Goal: Information Seeking & Learning: Learn about a topic

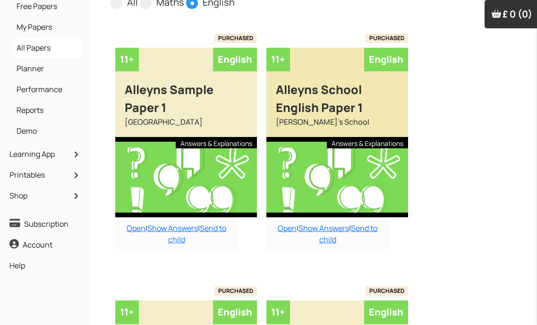
scroll to position [47, 0]
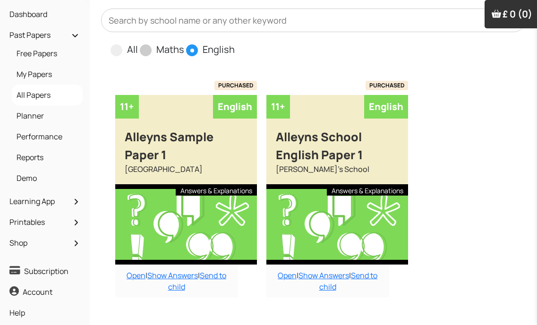
click at [140, 49] on span at bounding box center [146, 50] width 12 height 12
click at [184, 49] on input "Maths" at bounding box center [187, 45] width 6 height 6
radio input "true"
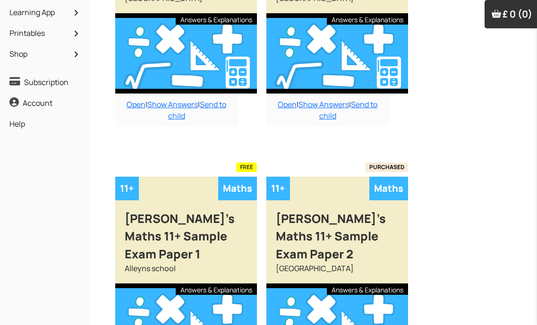
scroll to position [378, 0]
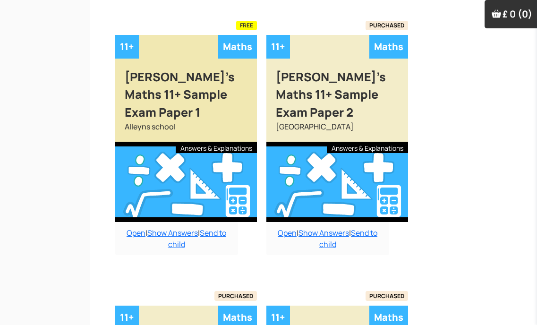
click at [203, 172] on div at bounding box center [186, 182] width 142 height 80
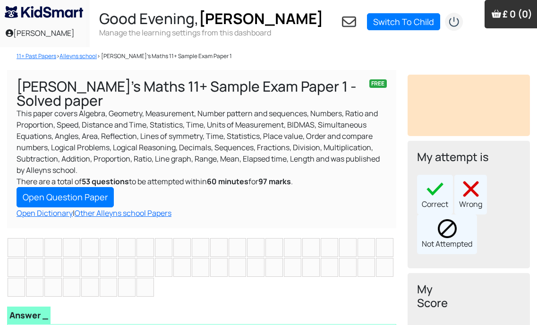
scroll to position [47, 0]
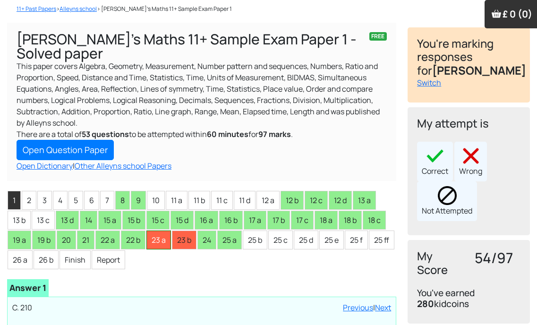
click at [159, 241] on li "23 a" at bounding box center [158, 239] width 25 height 19
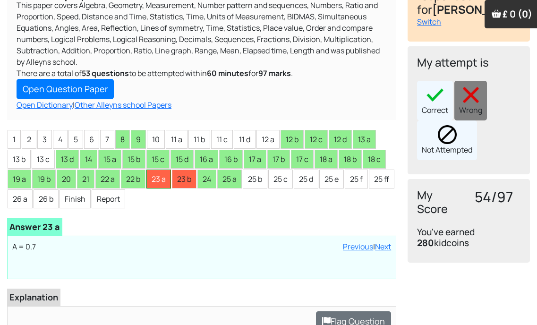
scroll to position [94, 0]
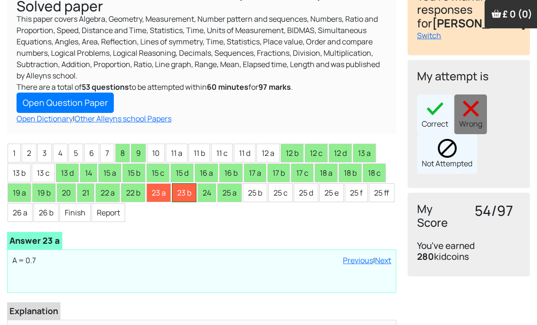
click at [177, 195] on li "23 b" at bounding box center [184, 192] width 25 height 19
click at [10, 159] on li "1" at bounding box center [14, 153] width 13 height 19
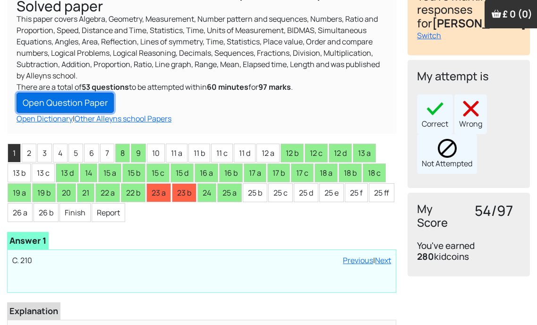
click at [86, 104] on link "Open Question Paper" at bounding box center [65, 103] width 97 height 20
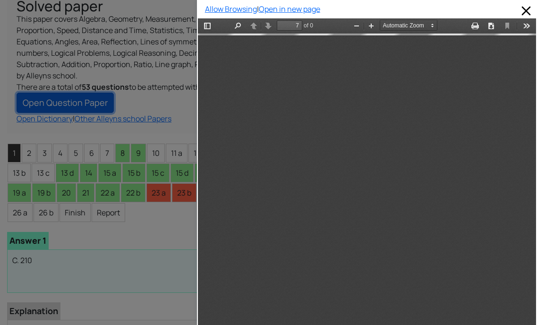
scroll to position [2649, 0]
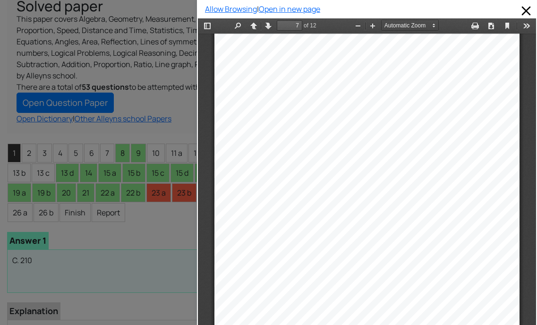
click at [110, 15] on div at bounding box center [98, 162] width 197 height 325
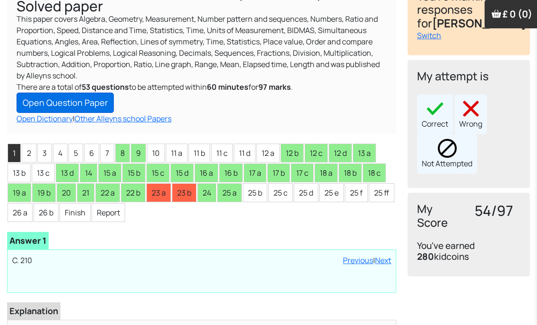
drag, startPoint x: 87, startPoint y: 90, endPoint x: 81, endPoint y: 102, distance: 13.7
click at [87, 90] on b "53 questions" at bounding box center [105, 87] width 47 height 10
click at [80, 104] on link "Open Question Paper" at bounding box center [65, 103] width 97 height 20
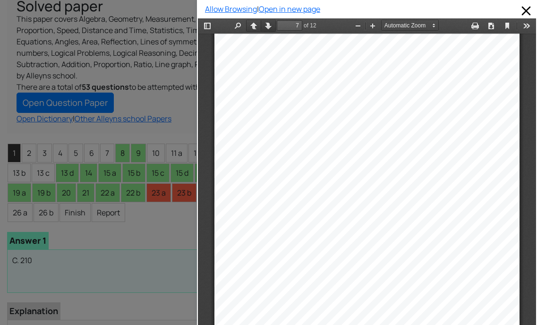
click at [268, 29] on button "Next" at bounding box center [268, 26] width 15 height 12
click at [253, 24] on button "Previous" at bounding box center [253, 26] width 15 height 12
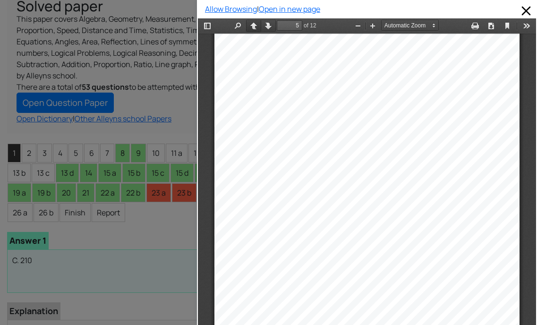
click at [253, 24] on button "Previous" at bounding box center [253, 26] width 15 height 12
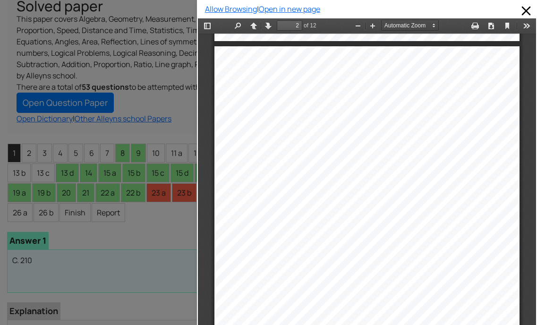
scroll to position [430, 0]
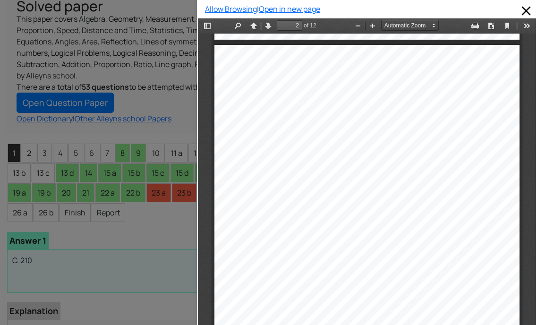
click at [89, 151] on div at bounding box center [98, 162] width 197 height 325
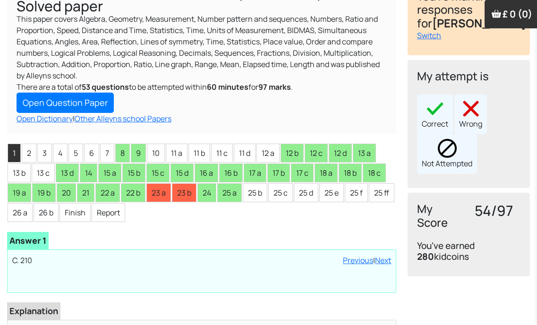
click at [22, 162] on ul "1 2 3 4 5 6 7 8 9 10 11 a 11 b 11 c 11 d 12 a 12 b 12 c 12 d 13 a 13 b 13 c 13 …" at bounding box center [201, 182] width 389 height 79
click at [22, 149] on li "2" at bounding box center [29, 153] width 15 height 19
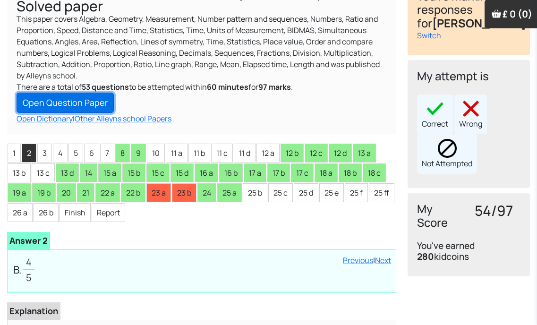
click at [69, 101] on link "Open Question Paper" at bounding box center [65, 103] width 97 height 20
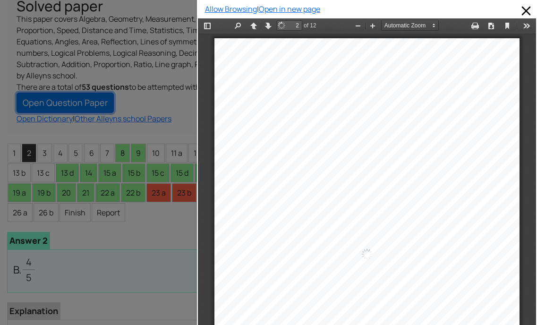
scroll to position [429, 0]
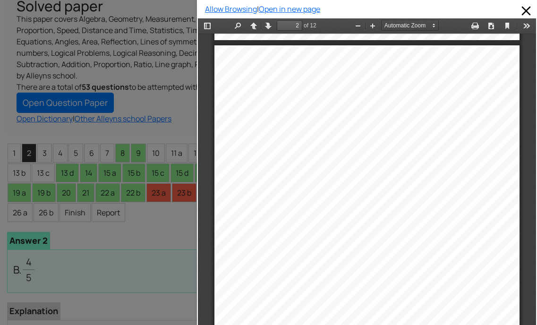
click at [5, 189] on div at bounding box center [98, 162] width 197 height 325
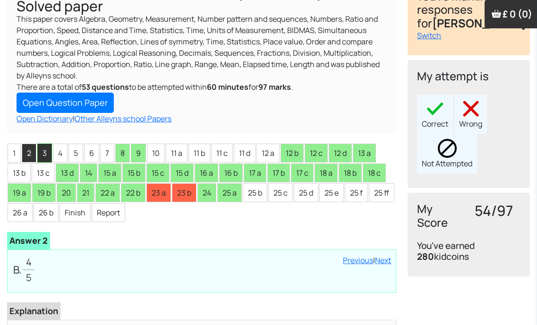
click at [44, 150] on li "3" at bounding box center [44, 153] width 15 height 19
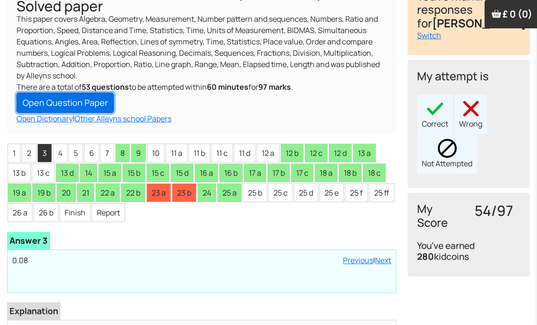
click at [67, 101] on link "Open Question Paper" at bounding box center [65, 103] width 97 height 20
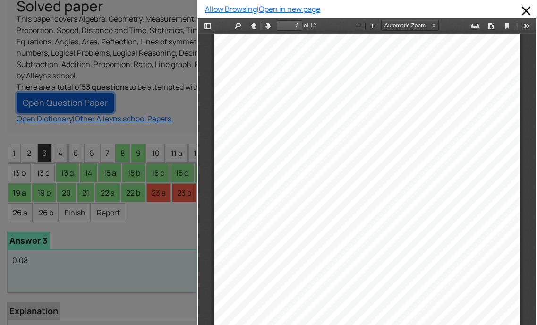
scroll to position [524, 0]
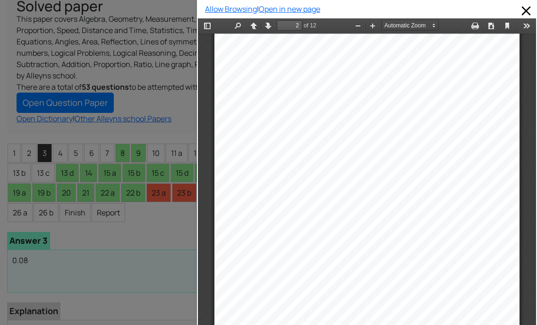
click at [65, 220] on div at bounding box center [98, 162] width 197 height 325
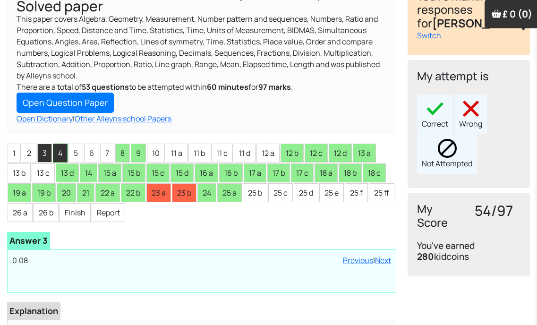
click at [61, 158] on li "4" at bounding box center [60, 153] width 15 height 19
click at [81, 147] on li "5" at bounding box center [75, 153] width 15 height 19
click at [45, 156] on li "3" at bounding box center [44, 153] width 15 height 19
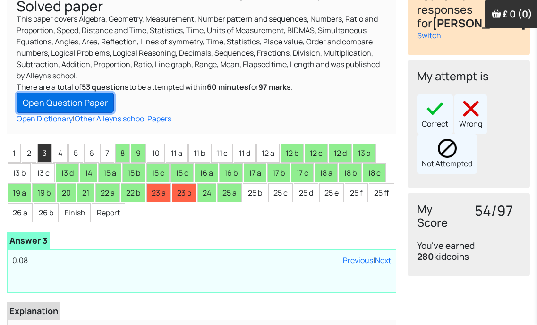
click at [68, 103] on link "Open Question Paper" at bounding box center [65, 103] width 97 height 20
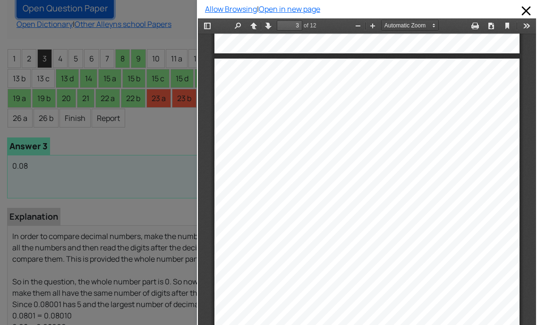
scroll to position [854, 0]
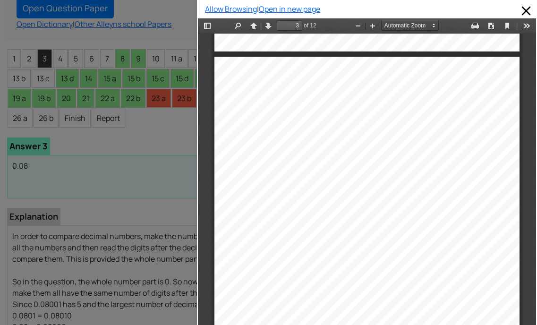
click at [110, 149] on div at bounding box center [98, 162] width 197 height 325
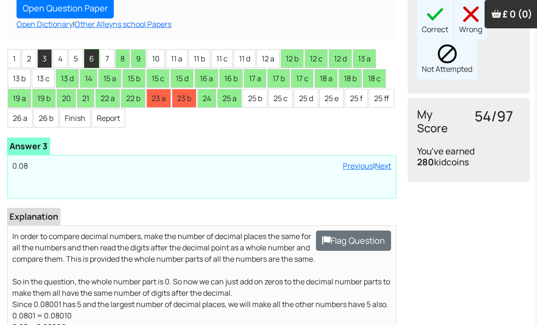
click at [96, 60] on li "6" at bounding box center [91, 58] width 15 height 19
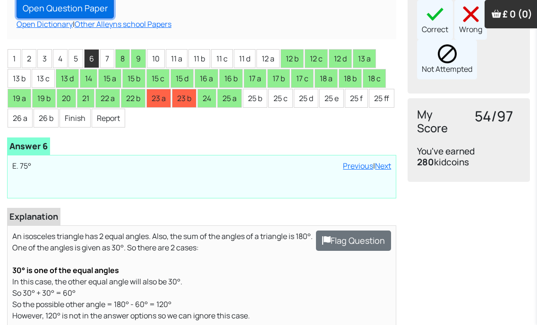
click at [60, 14] on link "Open Question Paper" at bounding box center [65, 8] width 97 height 20
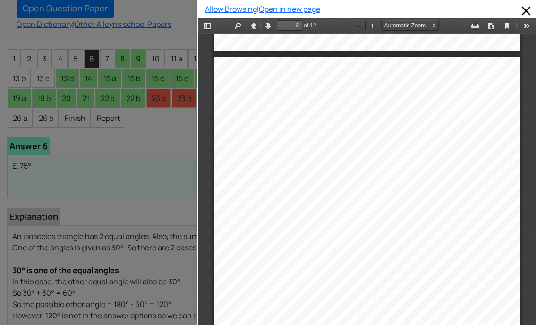
click at [109, 62] on div at bounding box center [98, 162] width 197 height 325
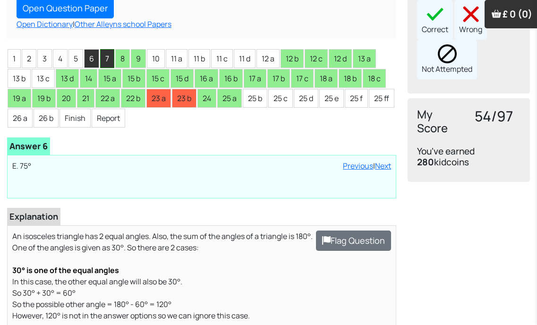
click at [109, 62] on li "7" at bounding box center [107, 58] width 14 height 19
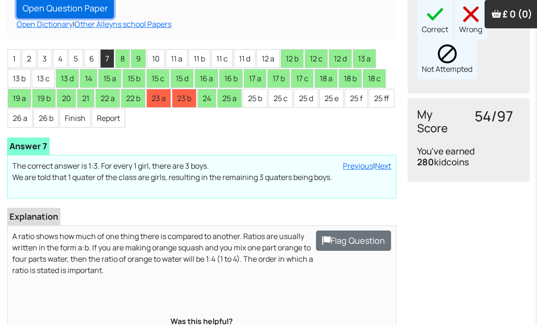
click at [92, 8] on link "Open Question Paper" at bounding box center [65, 8] width 97 height 20
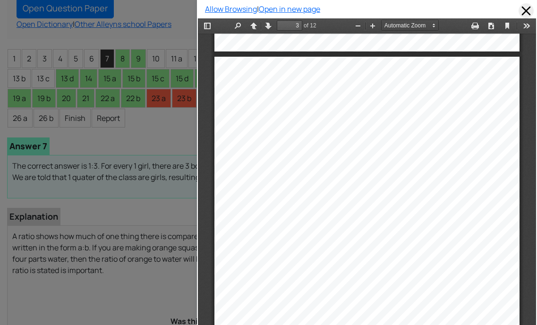
click at [520, 17] on span at bounding box center [525, 10] width 15 height 15
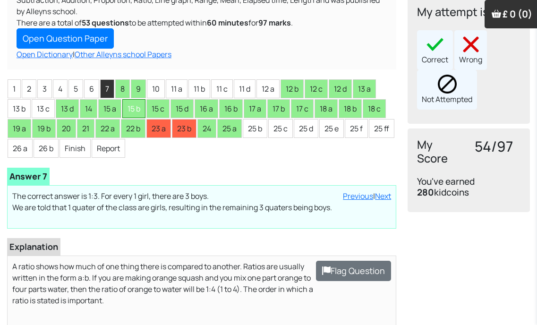
scroll to position [142, 0]
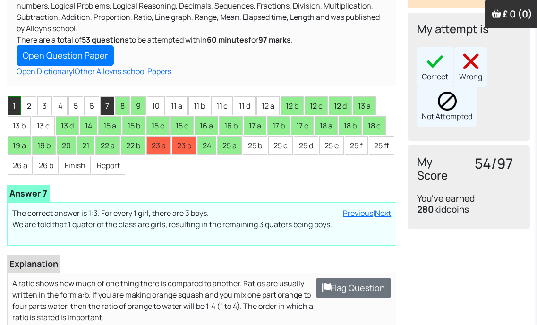
click at [13, 105] on li "1" at bounding box center [14, 105] width 13 height 19
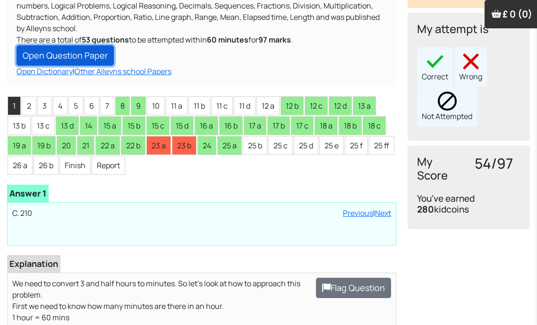
click at [62, 60] on link "Open Question Paper" at bounding box center [65, 55] width 97 height 20
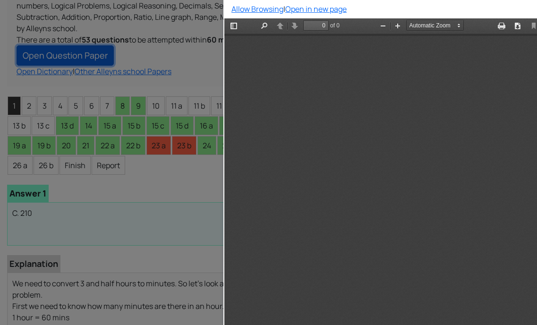
scroll to position [0, 0]
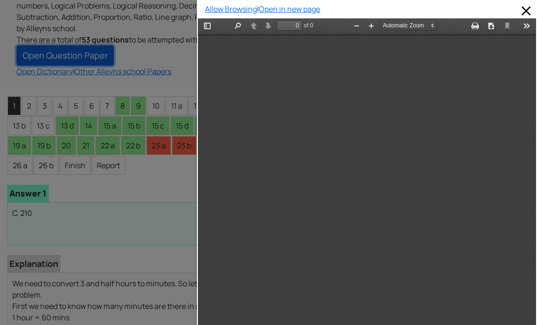
type input "3"
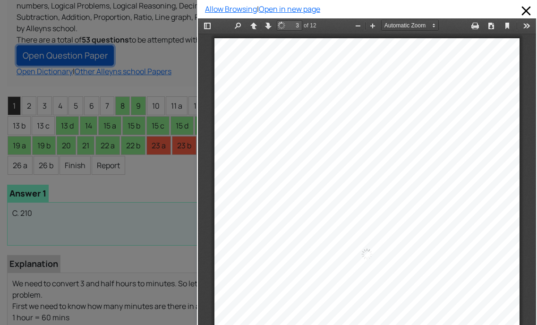
scroll to position [854, 0]
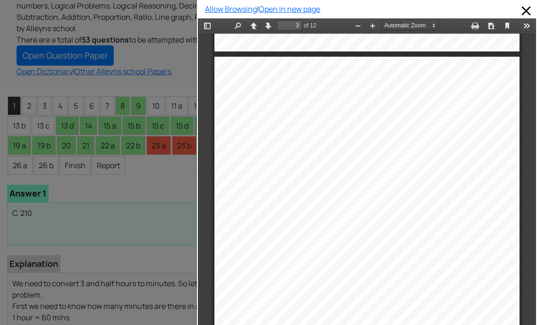
click at [177, 41] on div at bounding box center [98, 162] width 197 height 325
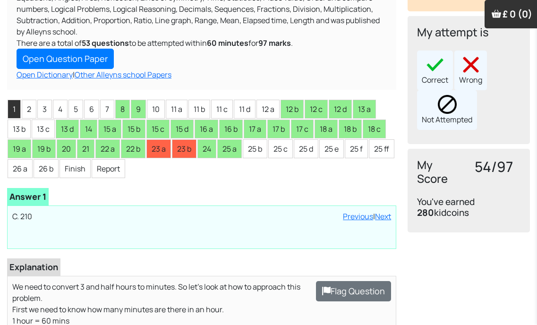
scroll to position [0, 0]
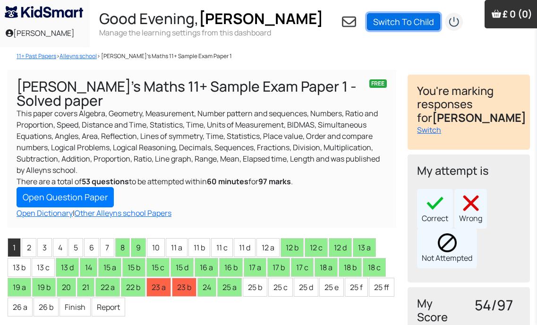
click at [408, 24] on link "Switch To Child" at bounding box center [403, 21] width 73 height 17
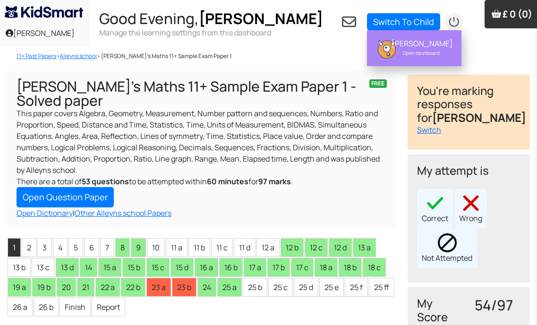
drag, startPoint x: 416, startPoint y: 45, endPoint x: 423, endPoint y: 43, distance: 7.3
click at [416, 45] on div "[PERSON_NAME]" at bounding box center [420, 43] width 59 height 9
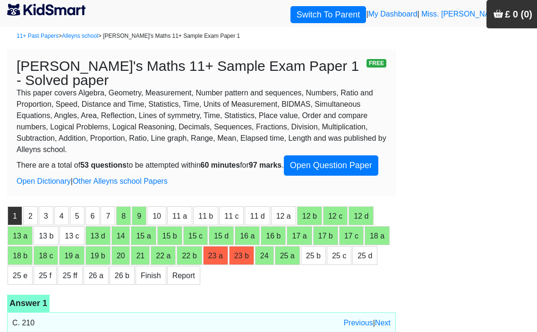
click at [57, 31] on div "11+ Past Papers > Alleyns school > Alleyn's Maths 11+ Sample Exam Paper 1" at bounding box center [196, 38] width 392 height 23
click at [48, 34] on link "11+ Past Papers" at bounding box center [38, 36] width 42 height 7
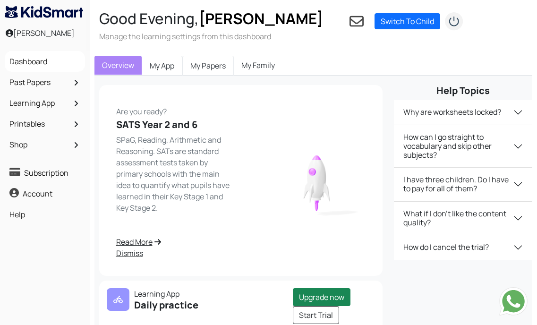
click at [223, 63] on link "My Papers" at bounding box center [207, 66] width 51 height 20
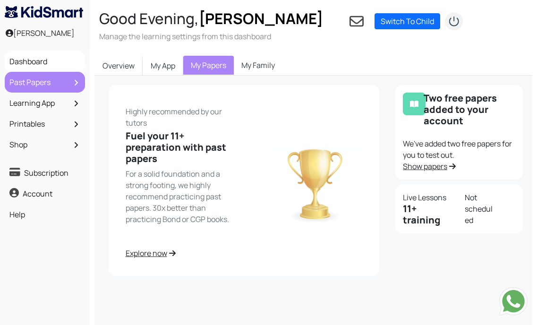
click at [41, 84] on link "Past Papers" at bounding box center [45, 82] width 76 height 16
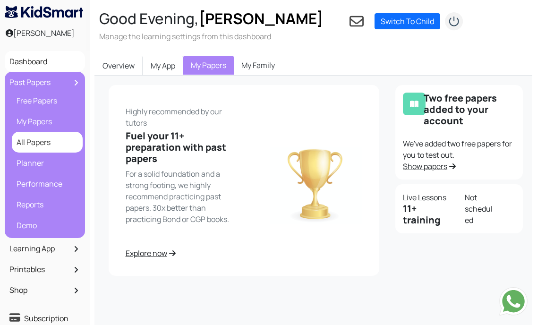
click at [42, 138] on link "All Papers" at bounding box center [47, 142] width 66 height 16
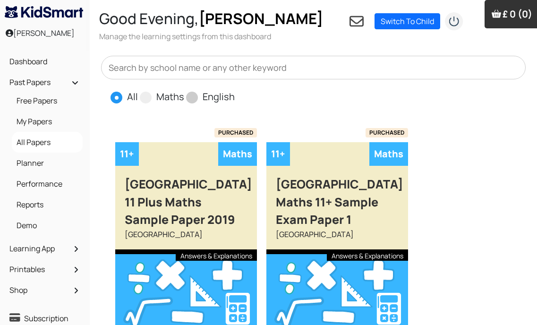
click at [195, 103] on div "All Maths English" at bounding box center [172, 97] width 124 height 16
click at [194, 101] on span at bounding box center [192, 98] width 12 height 12
click at [235, 96] on input "English" at bounding box center [238, 93] width 6 height 6
radio input "true"
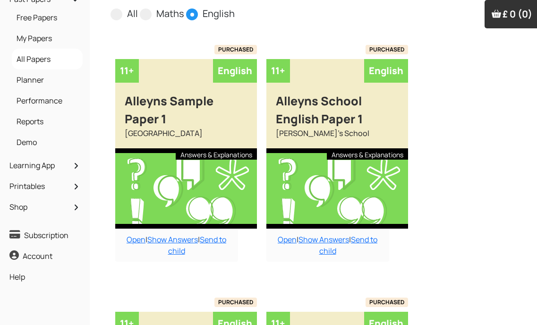
scroll to position [94, 0]
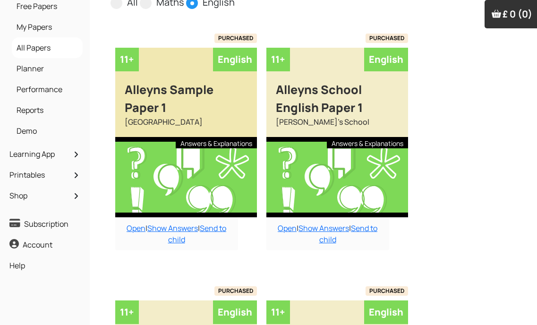
click at [194, 112] on div "Alleyns Sample Paper 1" at bounding box center [186, 93] width 142 height 45
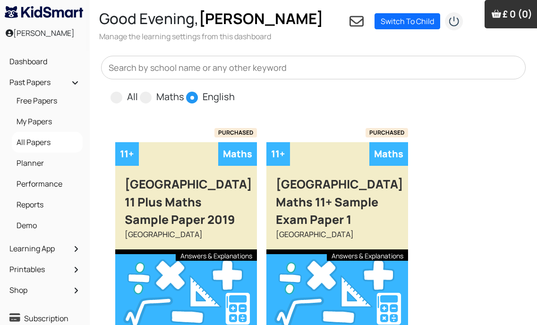
scroll to position [92, 0]
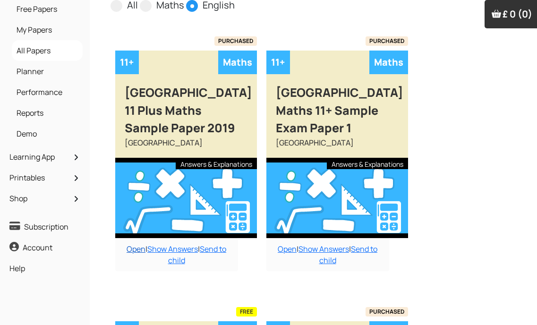
click at [137, 249] on link "Open" at bounding box center [136, 249] width 19 height 10
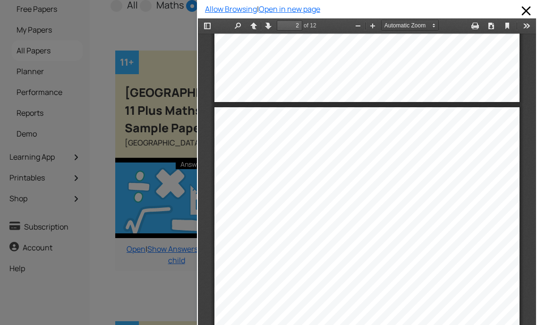
scroll to position [382, 0]
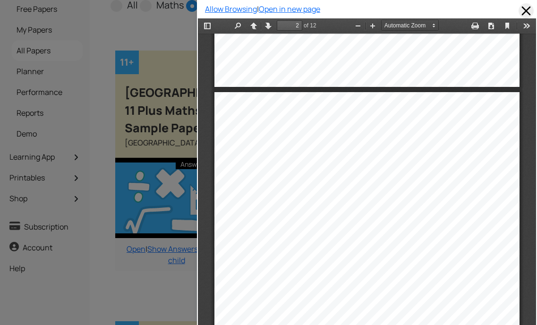
click at [518, 11] on span at bounding box center [525, 10] width 15 height 15
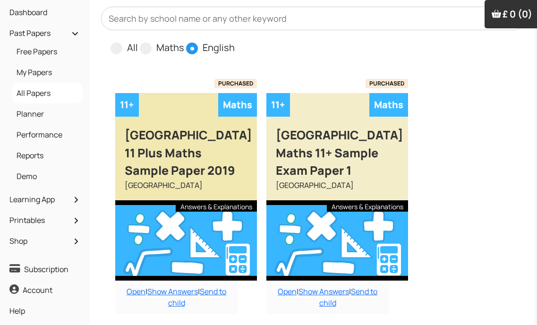
scroll to position [0, 0]
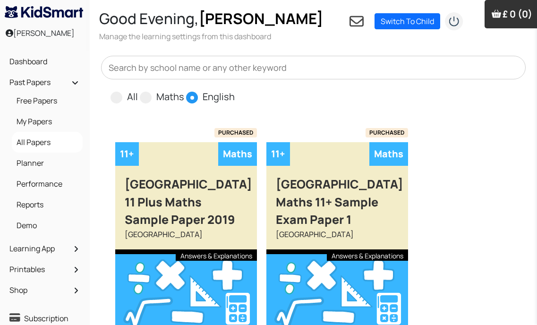
click at [200, 93] on span "English" at bounding box center [210, 96] width 49 height 14
click at [195, 99] on span at bounding box center [192, 98] width 12 height 12
click at [235, 96] on input "English" at bounding box center [238, 93] width 6 height 6
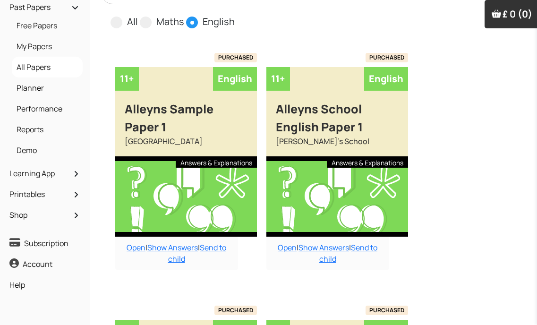
scroll to position [94, 0]
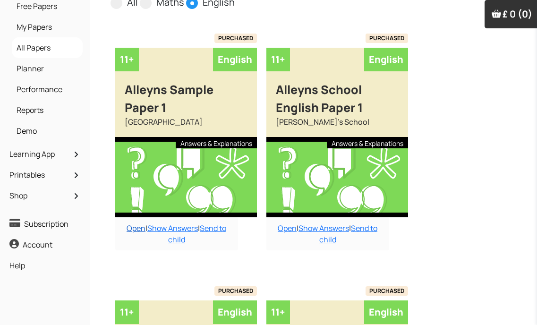
click at [133, 230] on link "Open" at bounding box center [136, 228] width 19 height 10
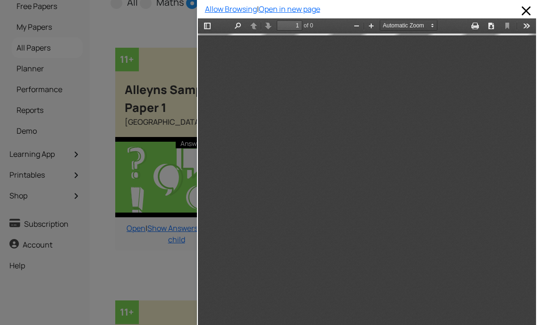
scroll to position [0, 0]
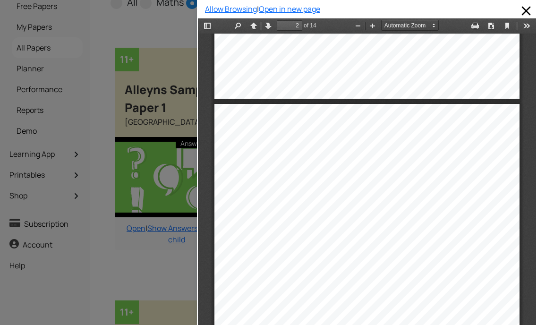
type input "1"
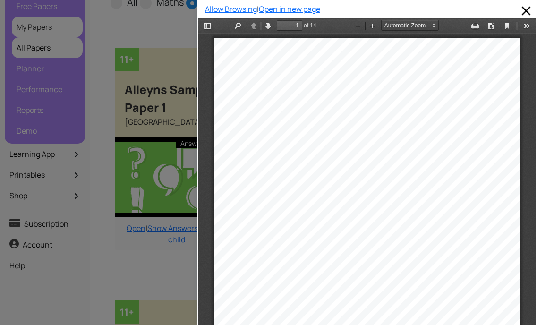
click at [60, 34] on div at bounding box center [98, 162] width 197 height 325
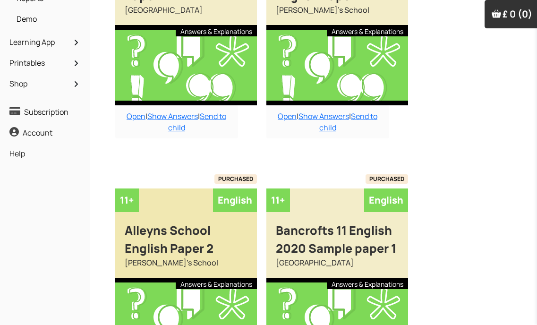
scroll to position [189, 0]
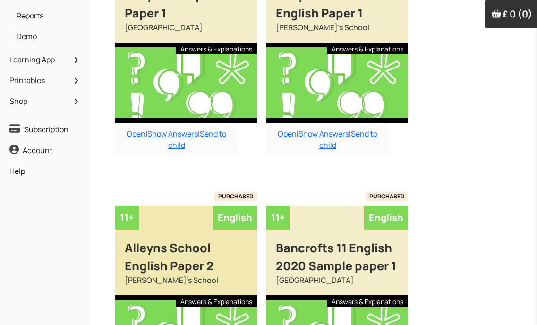
click at [176, 218] on div "Added to cart 11+ English Alleyns School English Paper 2 Alleyn's School Answer…" at bounding box center [186, 290] width 142 height 169
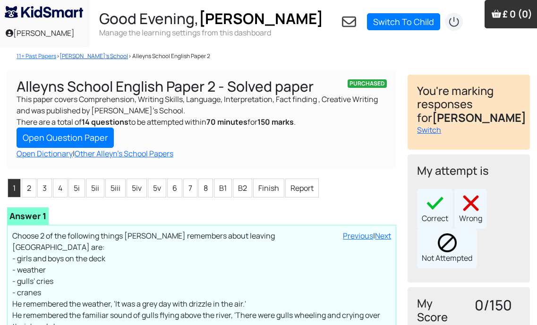
click at [79, 59] on link "[PERSON_NAME]'s School" at bounding box center [93, 56] width 68 height 8
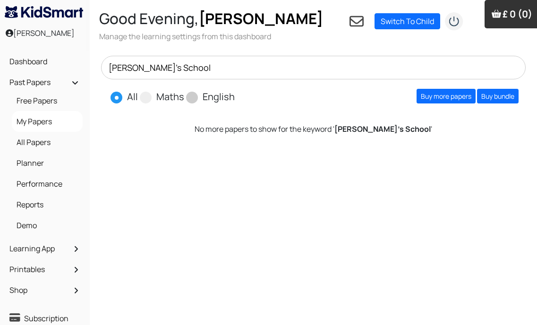
click at [200, 94] on span "English" at bounding box center [210, 96] width 49 height 14
click at [197, 97] on span "English" at bounding box center [210, 96] width 49 height 14
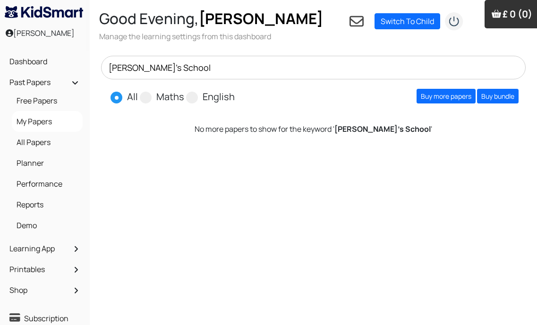
drag, startPoint x: 258, startPoint y: 62, endPoint x: 95, endPoint y: 69, distance: 162.6
click at [95, 69] on div "Alleyn's School All Maths English Buy more papers Buy bundle" at bounding box center [313, 80] width 436 height 49
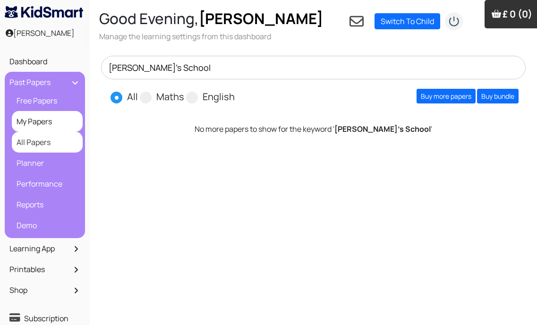
click at [48, 138] on link "All Papers" at bounding box center [47, 142] width 66 height 16
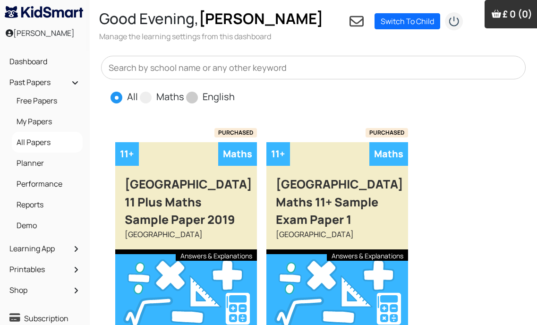
drag, startPoint x: 0, startPoint y: 0, endPoint x: 200, endPoint y: 93, distance: 220.3
click at [200, 93] on span "English" at bounding box center [210, 96] width 49 height 14
click at [192, 96] on span at bounding box center [192, 98] width 12 height 12
click at [235, 96] on input "English" at bounding box center [238, 93] width 6 height 6
radio input "true"
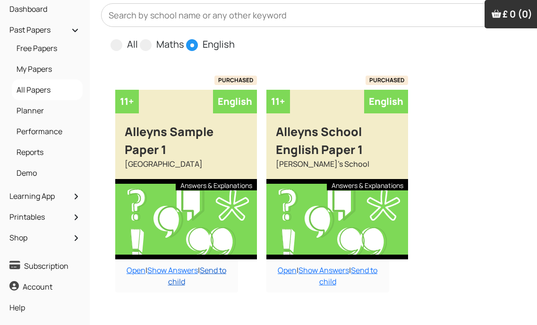
scroll to position [142, 0]
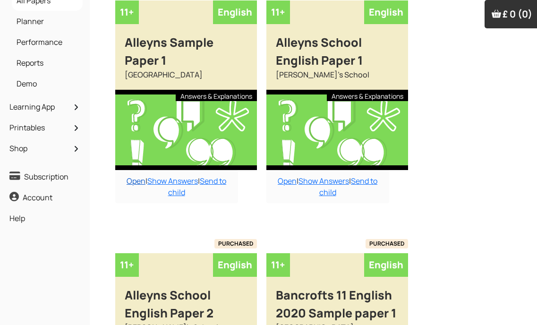
click at [135, 183] on link "Open" at bounding box center [136, 181] width 19 height 10
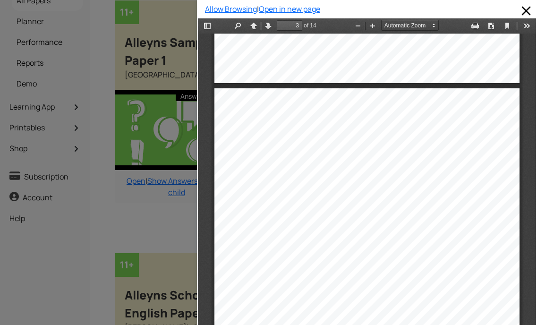
scroll to position [805, 0]
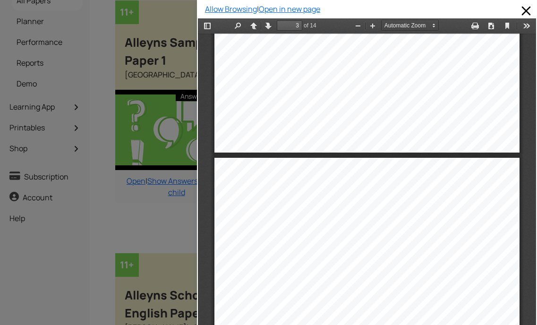
type input "2"
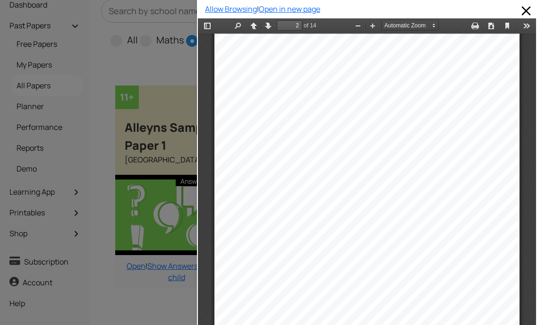
scroll to position [64, 0]
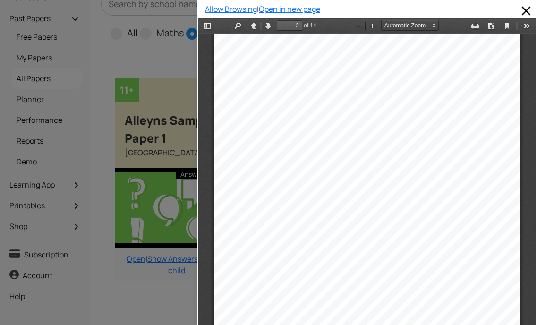
click at [111, 307] on div at bounding box center [98, 162] width 197 height 325
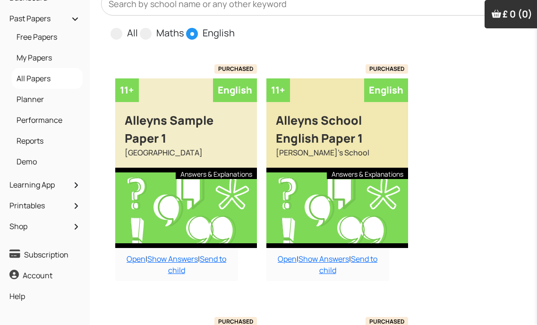
click at [340, 175] on div "Answers & Explanations" at bounding box center [367, 173] width 81 height 11
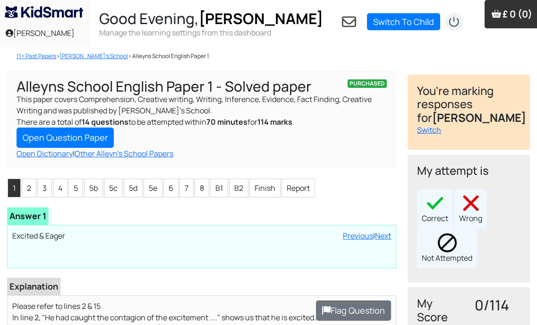
click at [119, 57] on nav "11+ Past Papers > [PERSON_NAME]'s School > [GEOGRAPHIC_DATA] English Paper 1" at bounding box center [197, 56] width 381 height 8
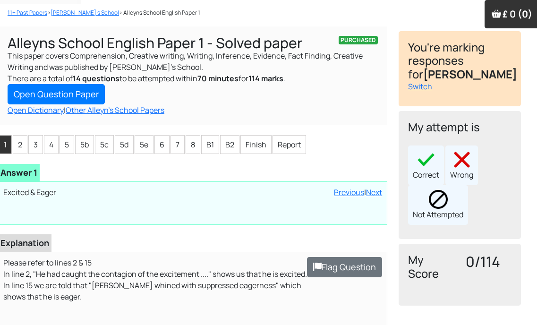
scroll to position [9, 9]
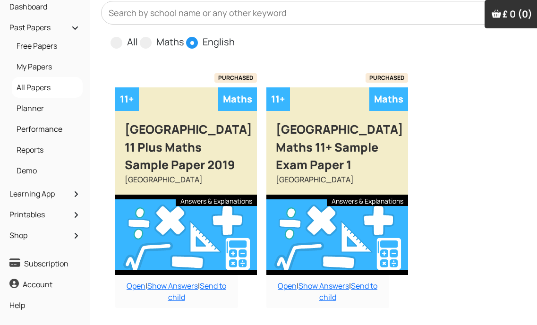
scroll to position [64, 0]
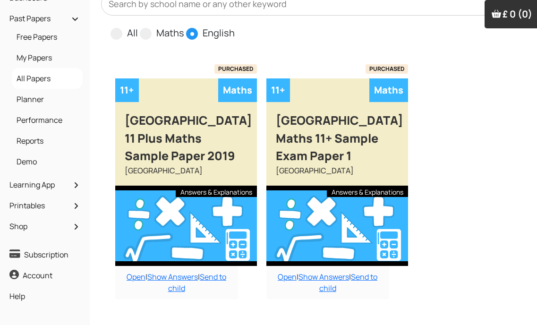
click at [191, 34] on span at bounding box center [192, 34] width 12 height 12
click at [235, 32] on input "English" at bounding box center [238, 29] width 6 height 6
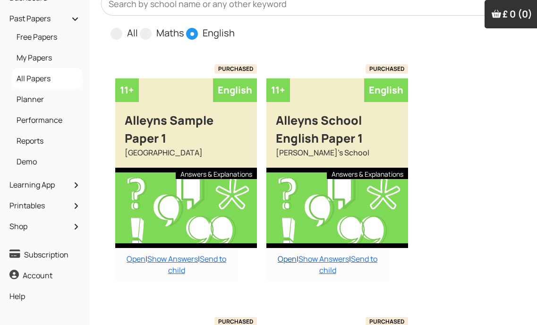
click at [282, 254] on link "Open" at bounding box center [287, 259] width 19 height 10
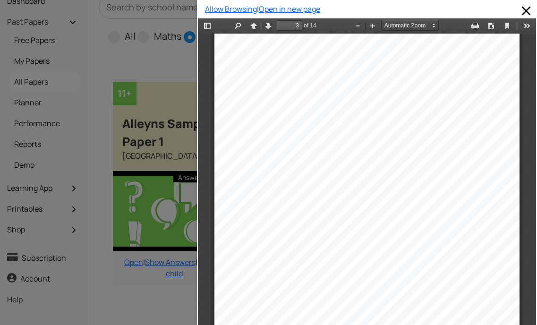
scroll to position [67, 2]
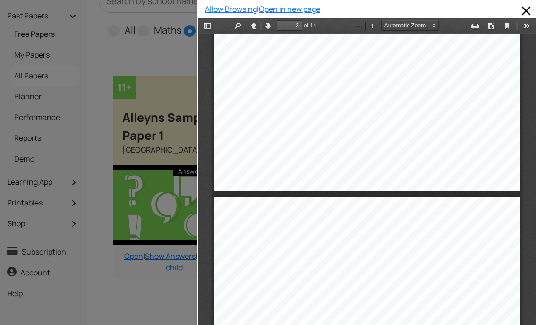
type input "4"
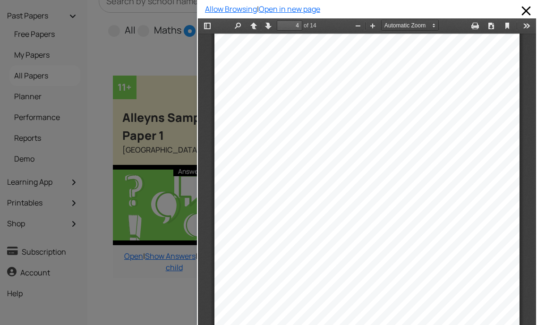
scroll to position [1378, 0]
click at [108, 318] on div at bounding box center [98, 162] width 197 height 325
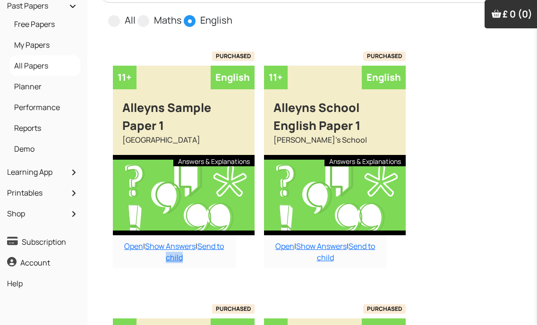
scroll to position [80, 2]
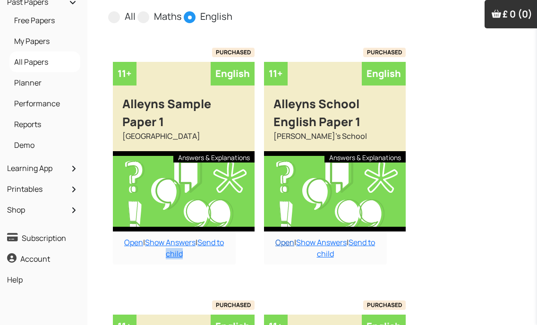
click at [283, 240] on link "Open" at bounding box center [284, 242] width 19 height 10
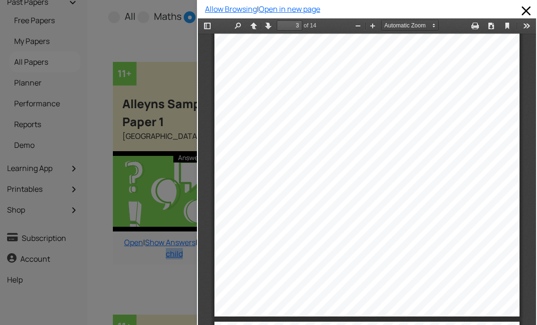
scroll to position [1143, 0]
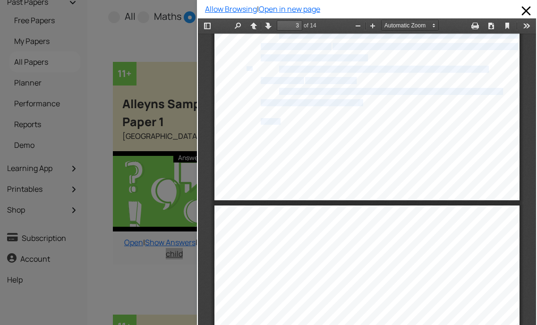
drag, startPoint x: 275, startPoint y: 121, endPoint x: 336, endPoint y: 118, distance: 61.0
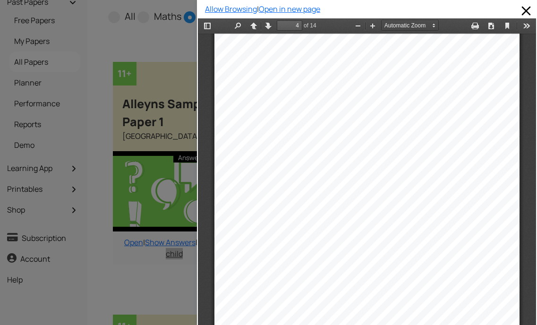
scroll to position [1332, 0]
drag, startPoint x: 263, startPoint y: 200, endPoint x: 311, endPoint y: 199, distance: 48.6
click at [311, 199] on div "SECTION A: READING You ar e advised to spend 30 minutes answering Section A. Fi…" at bounding box center [366, 233] width 305 height 432
click at [346, 199] on div "point to the impressive physical" at bounding box center [367, 202] width 79 height 6
drag, startPoint x: 344, startPoint y: 203, endPoint x: 449, endPoint y: 203, distance: 105.3
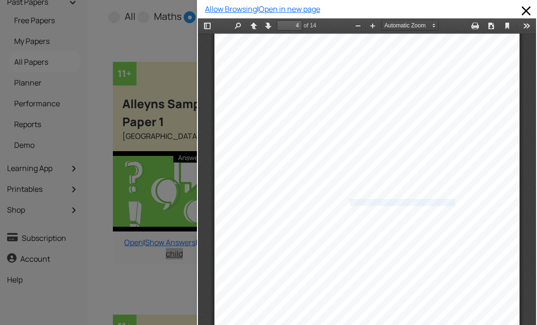
click at [449, 203] on div "SECTION A: READING You ar e advised to spend 30 minutes answering Section A. Fi…" at bounding box center [366, 233] width 305 height 432
click at [450, 180] on div "SECTION A: READING You ar e advised to spend 30 minutes answering Section A. Fi…" at bounding box center [366, 233] width 305 height 432
click at [266, 104] on div "furry coat shone with the sheen of silk. Down the neck and across the shoulders…" at bounding box center [374, 107] width 226 height 6
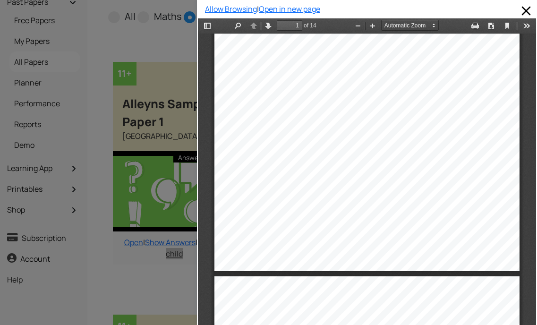
scroll to position [388, 0]
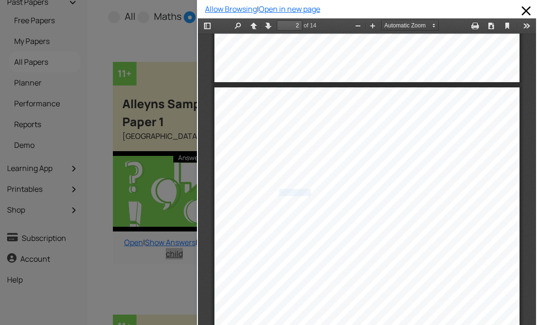
drag, startPoint x: 272, startPoint y: 192, endPoint x: 304, endPoint y: 196, distance: 32.4
click at [304, 195] on div "The team of ten dogs was unhitched, and [PERSON_NAME], with his own harness, wa…" at bounding box center [398, 192] width 239 height 6
click at [333, 191] on div "The team of ten dogs was unhitched, and [PERSON_NAME], with his own harness, wa…" at bounding box center [398, 192] width 239 height 6
drag, startPoint x: 273, startPoint y: 192, endPoint x: 286, endPoint y: 202, distance: 16.4
click at [286, 202] on div "READING PASSAGE This passage is about a sled dog called Buck and his owner, Joh…" at bounding box center [366, 303] width 305 height 432
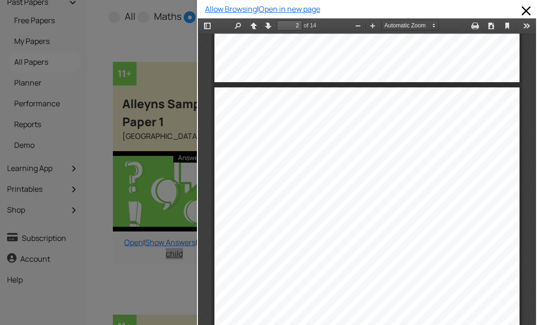
click at [320, 212] on div "must do a great thing for [PERSON_NAME]. [PERSON_NAME] of admiration at his spl…" at bounding box center [393, 215] width 264 height 6
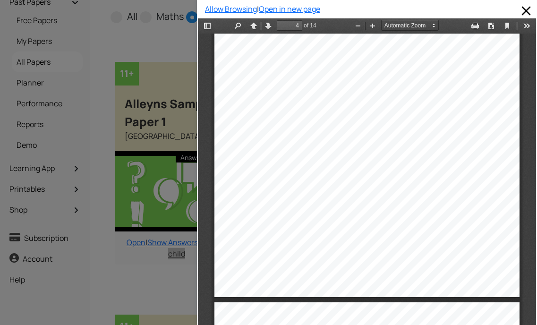
scroll to position [1426, 0]
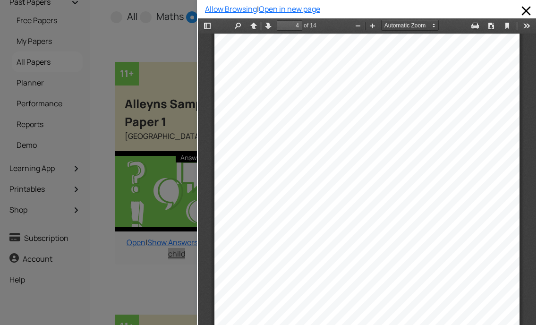
drag, startPoint x: 309, startPoint y: 104, endPoint x: 396, endPoint y: 105, distance: 86.9
click at [396, 105] on div "SECTION A: READING You ar e advised to spend 30 minutes answering Section A. Fi…" at bounding box center [366, 138] width 305 height 432
click at [352, 109] on div "point to the impressive physical" at bounding box center [367, 108] width 79 height 6
drag, startPoint x: 352, startPoint y: 109, endPoint x: 443, endPoint y: 109, distance: 91.1
click at [426, 110] on div "SECTION A: READING You ar e advised to spend 30 minutes answering Section A. Fi…" at bounding box center [366, 138] width 305 height 432
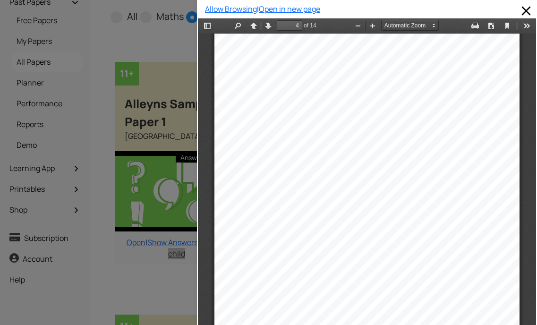
click at [445, 108] on div "of Buck in" at bounding box center [451, 108] width 24 height 6
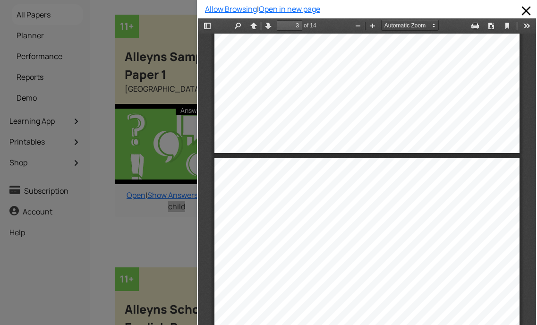
scroll to position [860, 0]
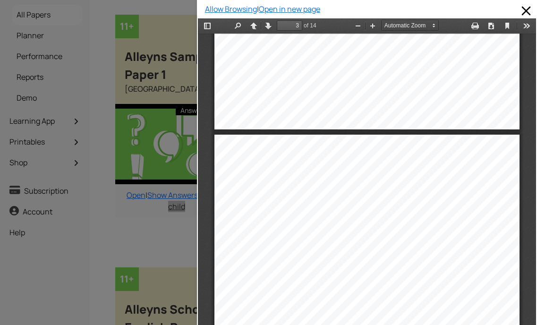
type input "2"
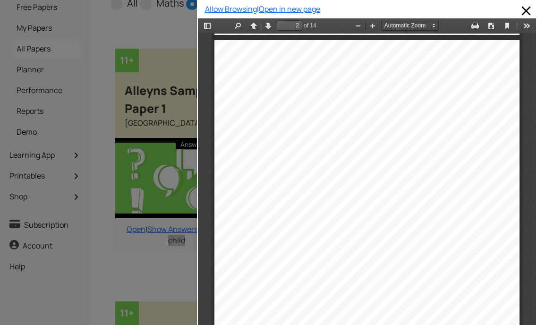
scroll to position [80, 0]
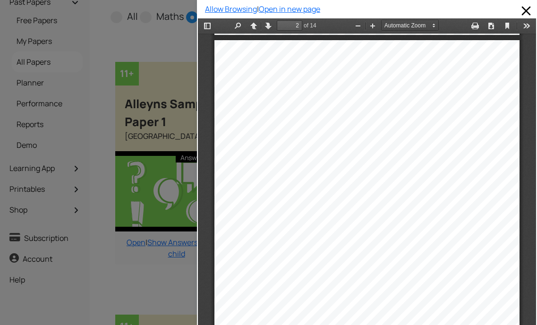
click at [163, 142] on div at bounding box center [98, 162] width 197 height 325
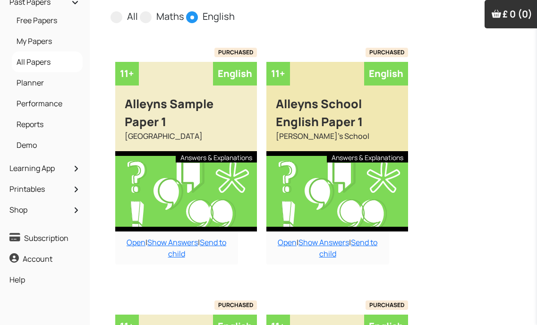
click at [356, 89] on div "Alleyns School English Paper 1" at bounding box center [337, 107] width 142 height 45
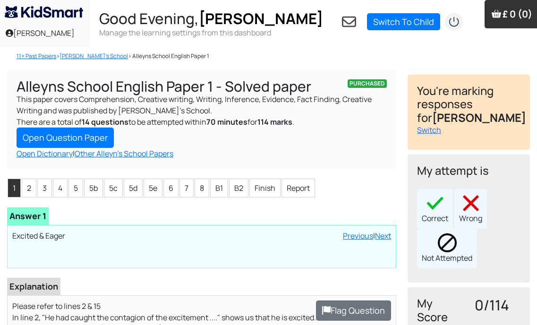
drag, startPoint x: 0, startPoint y: 0, endPoint x: 365, endPoint y: 84, distance: 374.5
click at [365, 84] on span "PURCHASED" at bounding box center [367, 83] width 40 height 8
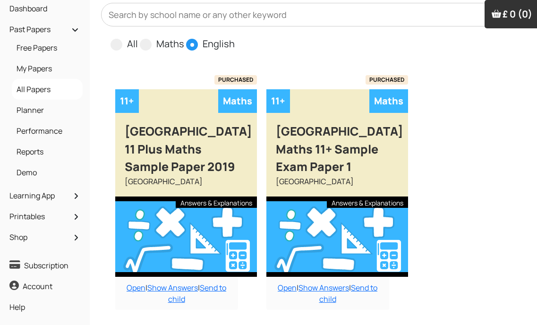
click at [193, 46] on span at bounding box center [192, 45] width 12 height 12
click at [235, 43] on input "English" at bounding box center [238, 40] width 6 height 6
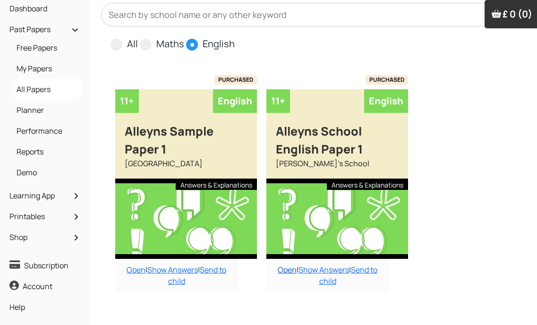
click at [278, 271] on link "Open" at bounding box center [287, 269] width 19 height 10
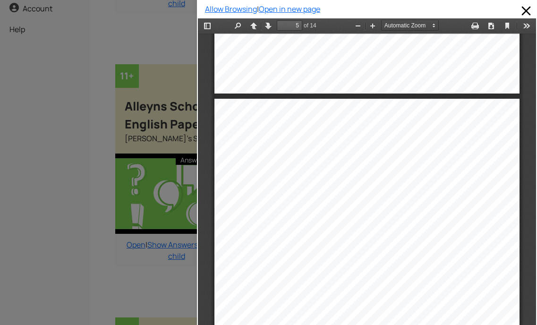
scroll to position [1628, 0]
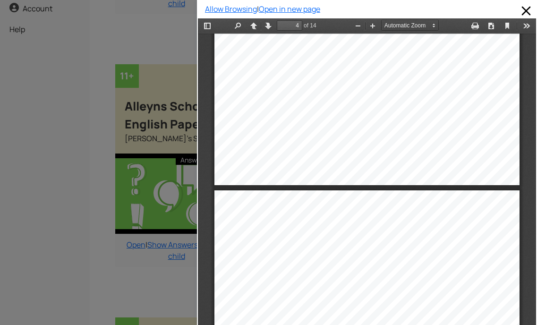
type input "3"
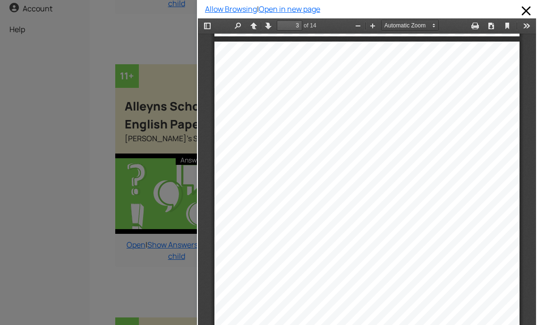
scroll to position [826, 0]
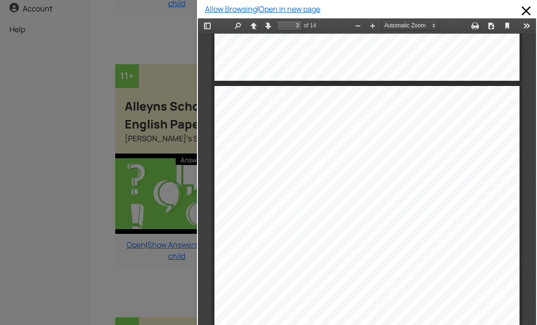
click at [162, 168] on div at bounding box center [98, 162] width 197 height 325
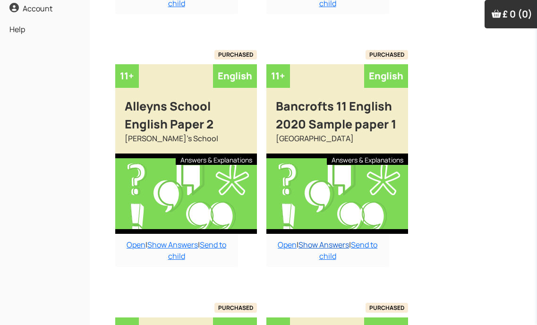
click at [328, 245] on link "Show Answers" at bounding box center [323, 244] width 51 height 10
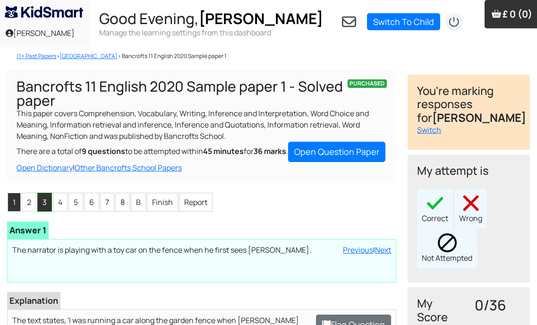
click at [41, 212] on li "3" at bounding box center [44, 202] width 15 height 19
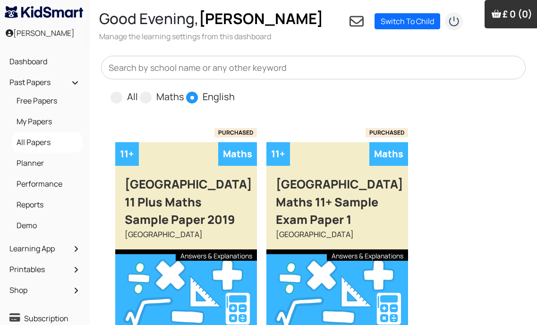
click at [191, 94] on span at bounding box center [192, 98] width 12 height 12
click at [235, 94] on input "English" at bounding box center [238, 93] width 6 height 6
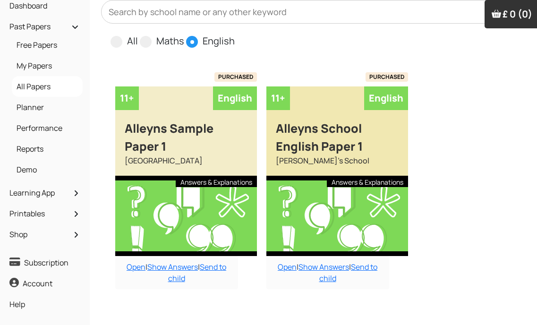
scroll to position [142, 0]
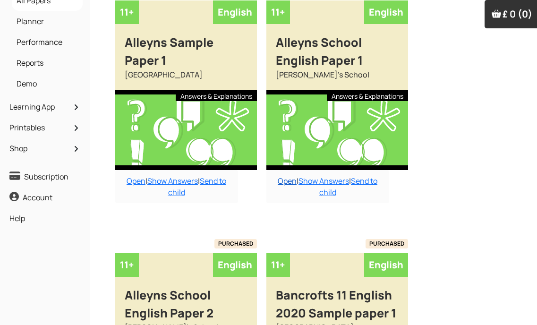
click at [281, 178] on link "Open" at bounding box center [287, 181] width 19 height 10
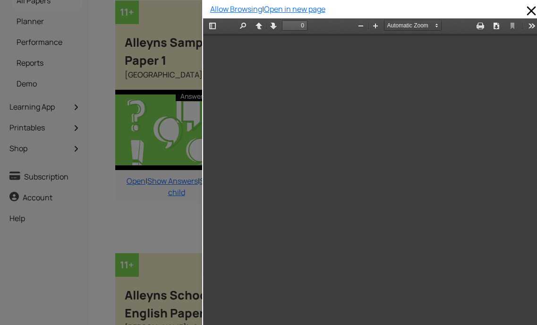
scroll to position [0, 0]
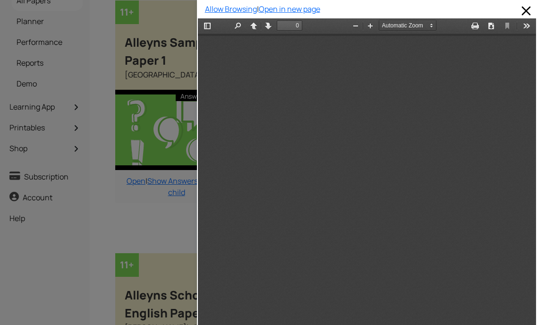
type input "1"
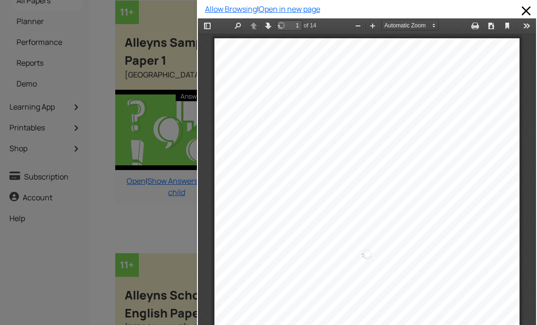
scroll to position [5, 0]
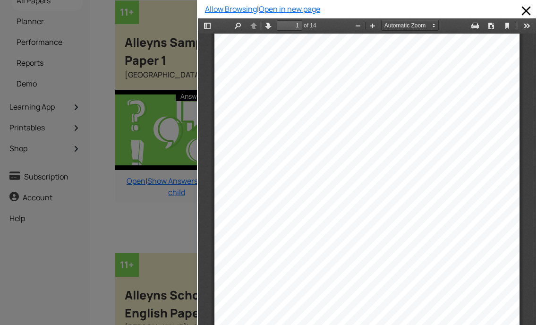
click at [172, 198] on div at bounding box center [98, 162] width 197 height 325
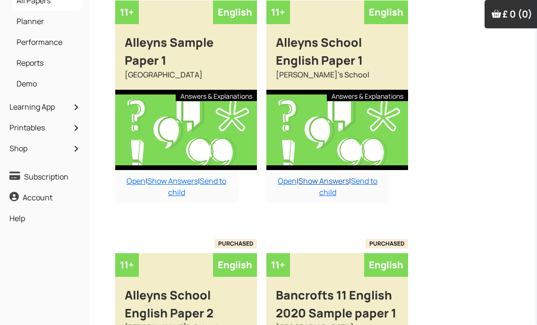
click at [337, 181] on link "Show Answers" at bounding box center [323, 181] width 51 height 10
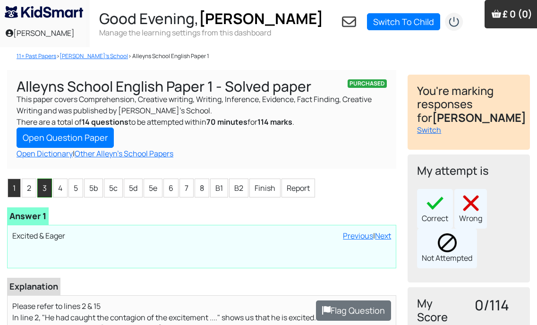
click at [45, 186] on li "3" at bounding box center [44, 187] width 15 height 19
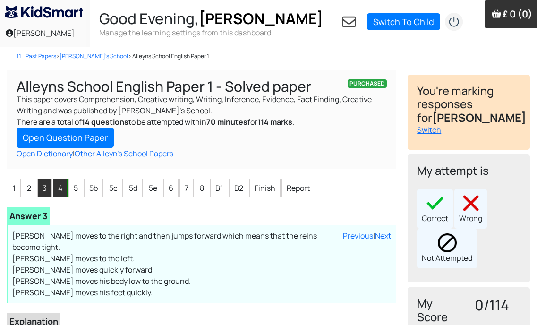
click at [60, 185] on li "4" at bounding box center [60, 187] width 15 height 19
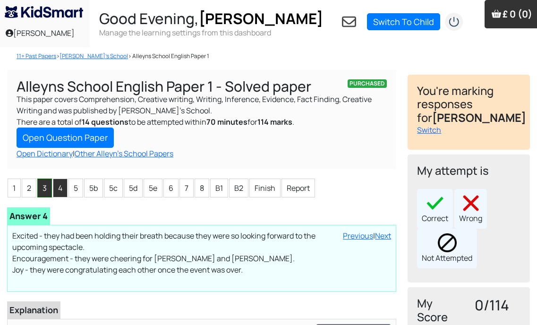
click at [41, 185] on li "3" at bounding box center [44, 187] width 15 height 19
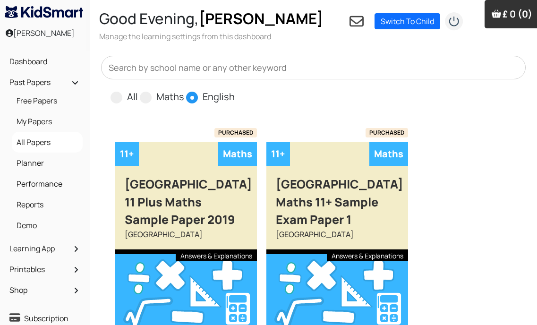
click at [189, 99] on span at bounding box center [192, 98] width 12 height 12
click at [235, 96] on input "English" at bounding box center [238, 93] width 6 height 6
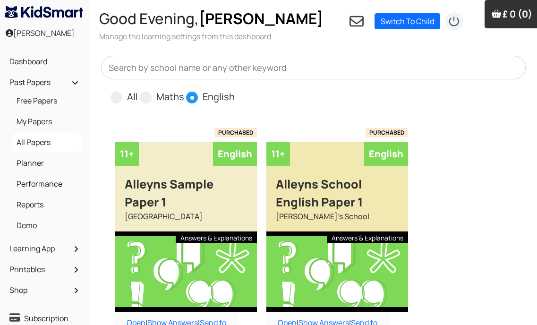
scroll to position [47, 0]
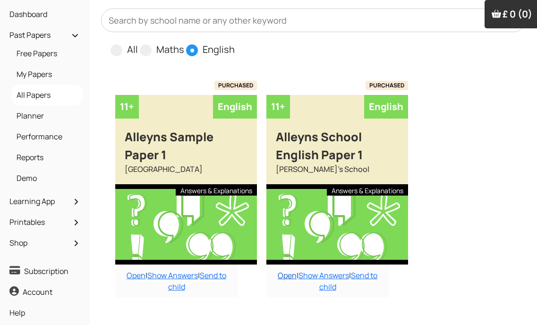
click at [284, 276] on link "Open" at bounding box center [287, 275] width 19 height 10
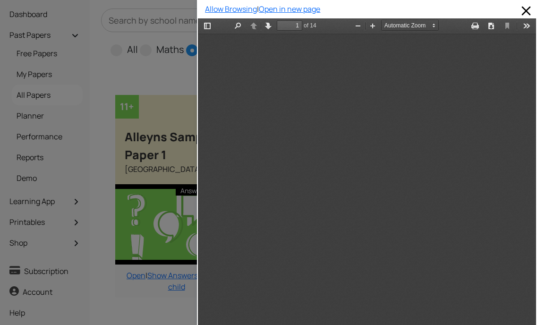
scroll to position [5, 0]
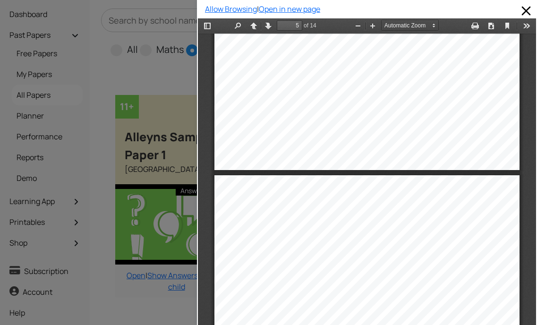
type input "4"
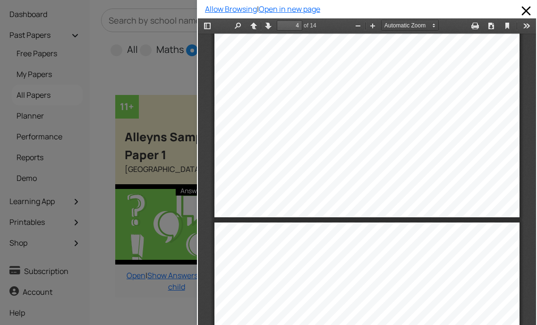
click at [27, 266] on div at bounding box center [98, 162] width 197 height 325
